Goal: Task Accomplishment & Management: Manage account settings

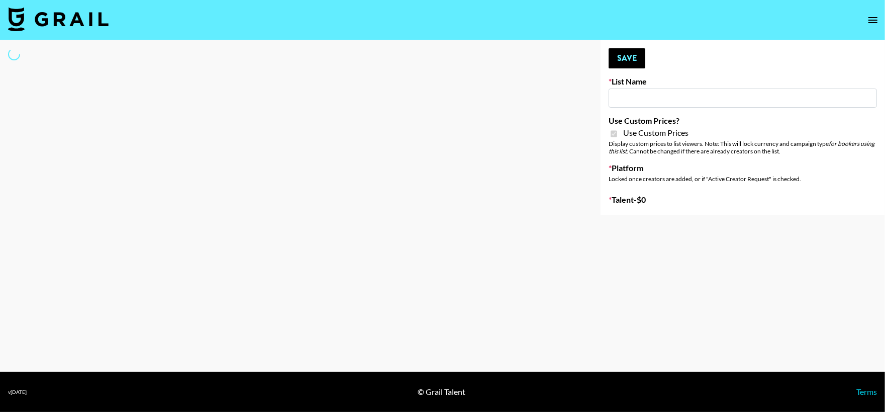
type input "Earth Cure (12th Aug)"
checkbox input "true"
select select "Brand"
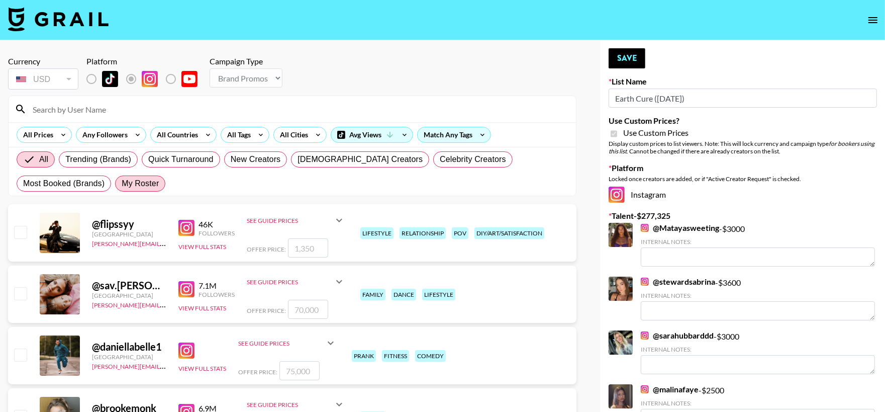
click at [122, 181] on span "My Roster" at bounding box center [140, 183] width 37 height 12
click at [122, 183] on input "My Roster" at bounding box center [122, 183] width 0 height 0
radio input "true"
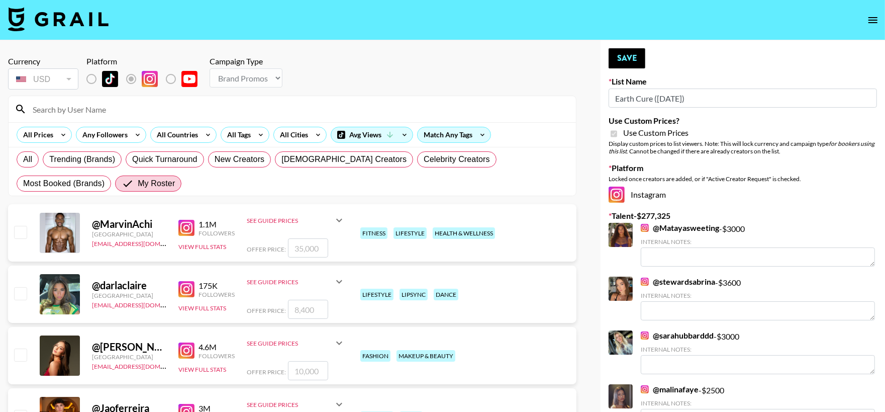
click at [124, 110] on input at bounding box center [298, 109] width 543 height 16
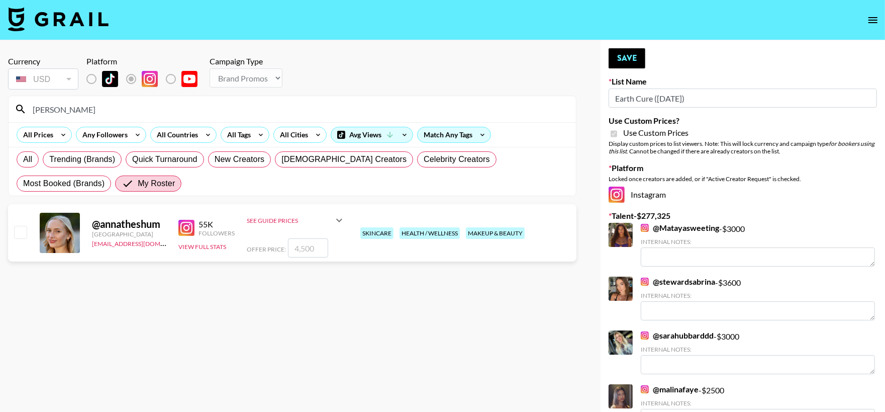
type input "anna"
click at [22, 234] on input "checkbox" at bounding box center [20, 232] width 12 height 12
checkbox input "true"
type input "4500"
drag, startPoint x: 112, startPoint y: 111, endPoint x: 27, endPoint y: 107, distance: 84.6
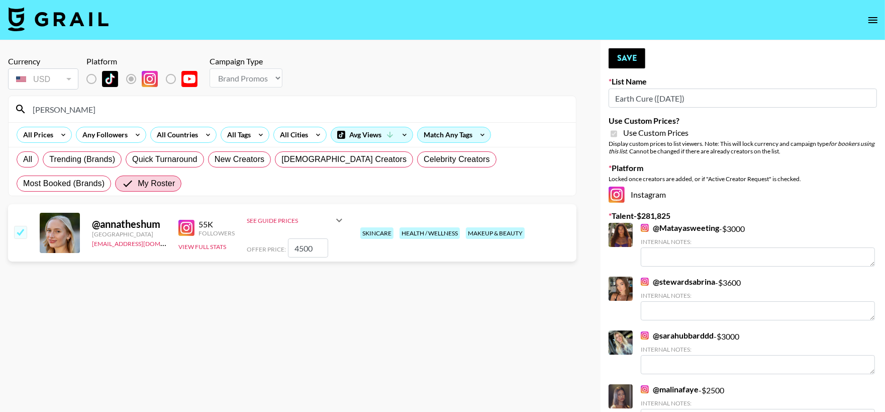
click at [27, 107] on input "anna" at bounding box center [298, 109] width 543 height 16
type input "e"
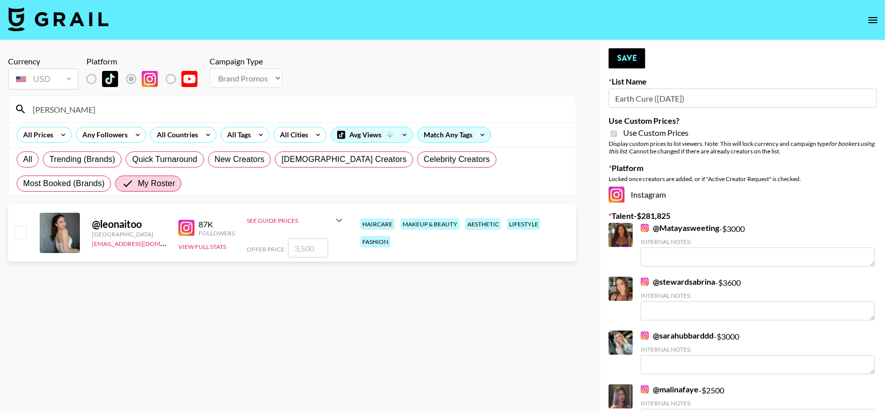
type input "leona"
click at [20, 232] on input "checkbox" at bounding box center [20, 232] width 12 height 12
checkbox input "true"
type input "3500"
click at [629, 56] on button "Save" at bounding box center [627, 58] width 37 height 20
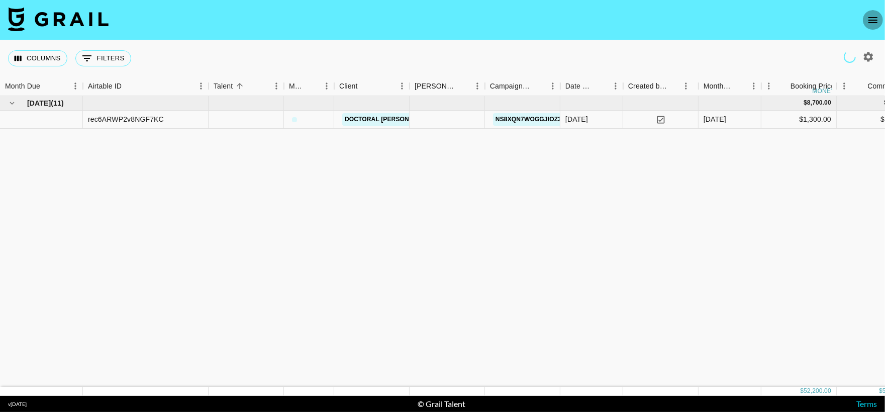
click at [869, 15] on icon "open drawer" at bounding box center [873, 20] width 12 height 12
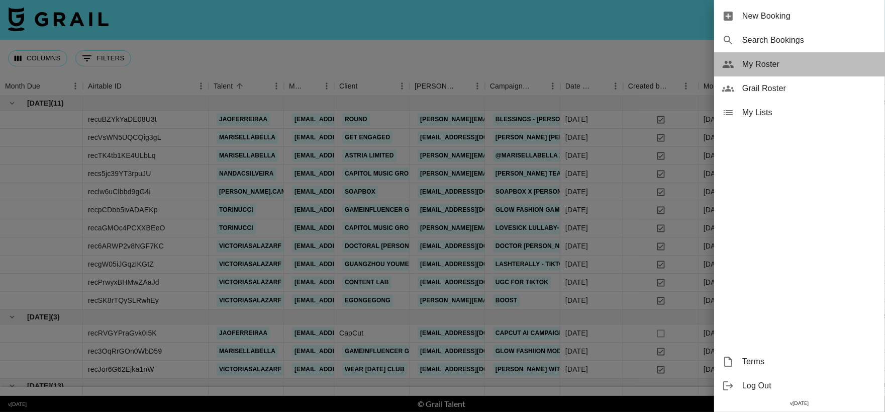
click at [769, 64] on span "My Roster" at bounding box center [810, 64] width 135 height 12
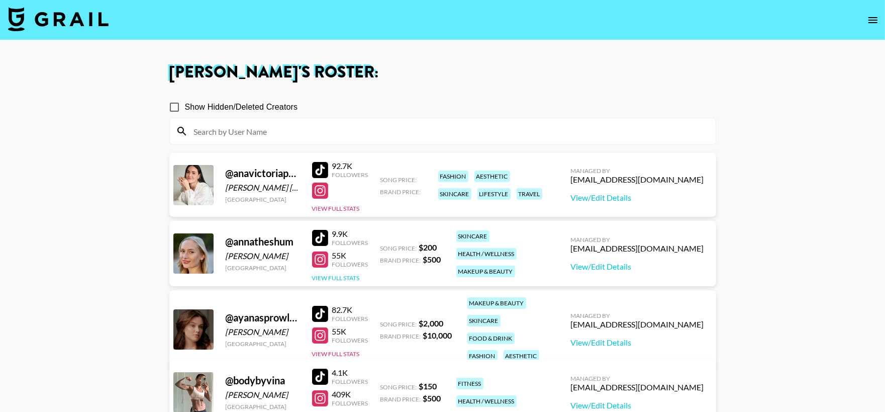
click at [344, 275] on button "View Full Stats" at bounding box center [336, 278] width 48 height 8
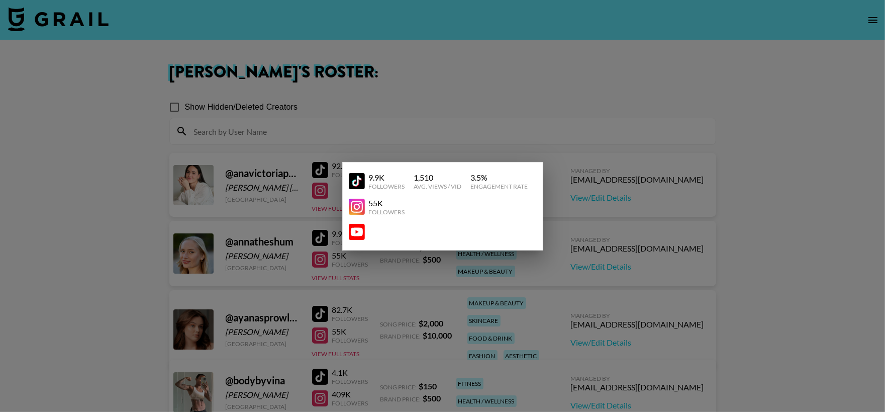
click at [464, 115] on div at bounding box center [442, 206] width 885 height 412
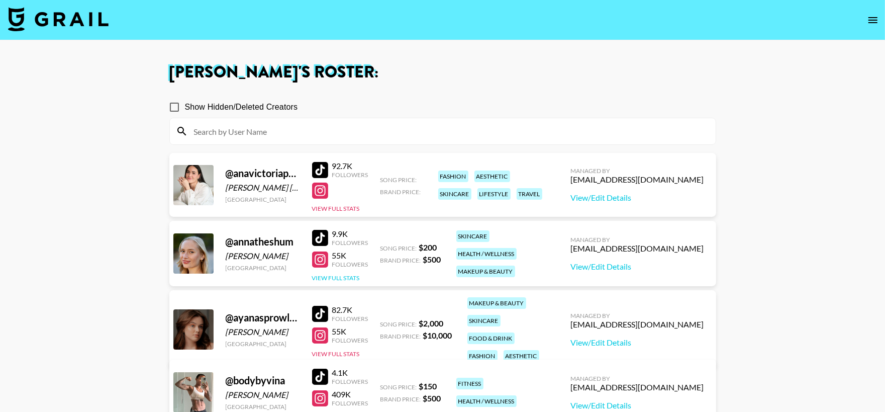
click at [345, 275] on button "View Full Stats" at bounding box center [336, 278] width 48 height 8
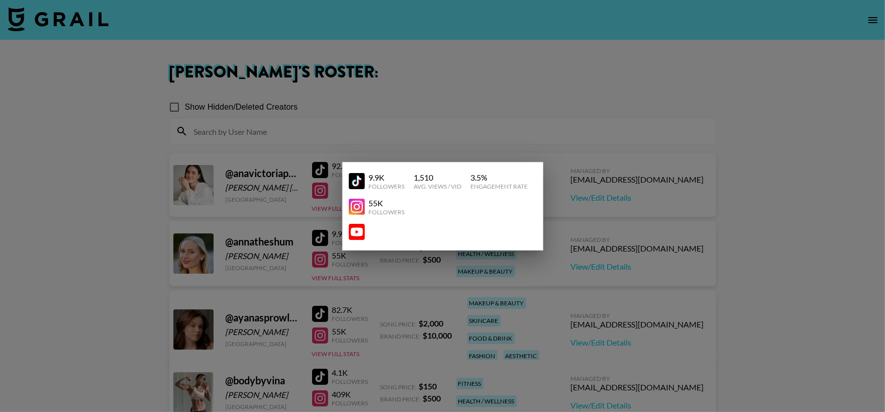
click at [555, 264] on div at bounding box center [442, 206] width 885 height 412
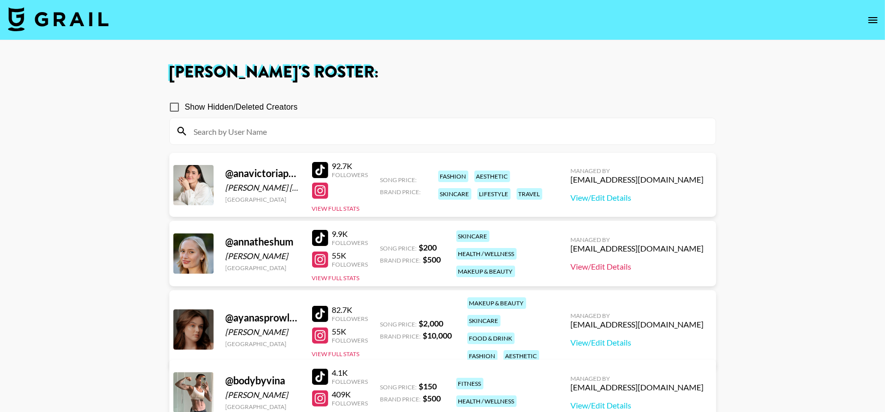
click at [633, 265] on link "View/Edit Details" at bounding box center [637, 266] width 133 height 10
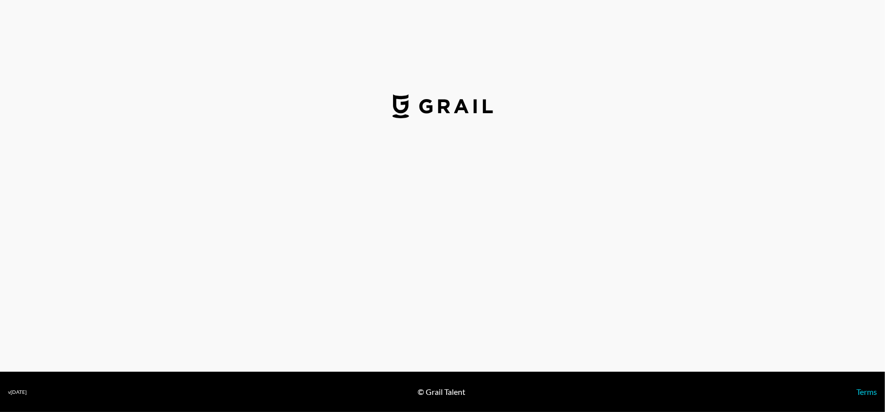
select select "USD"
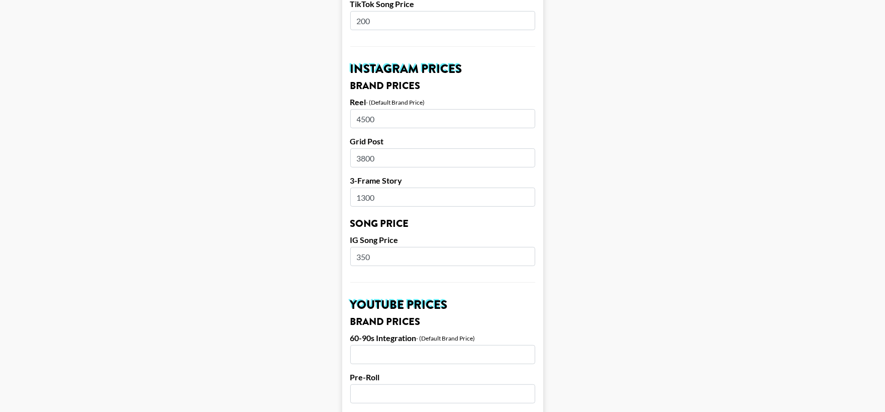
scroll to position [441, 0]
